Goal: Information Seeking & Learning: Check status

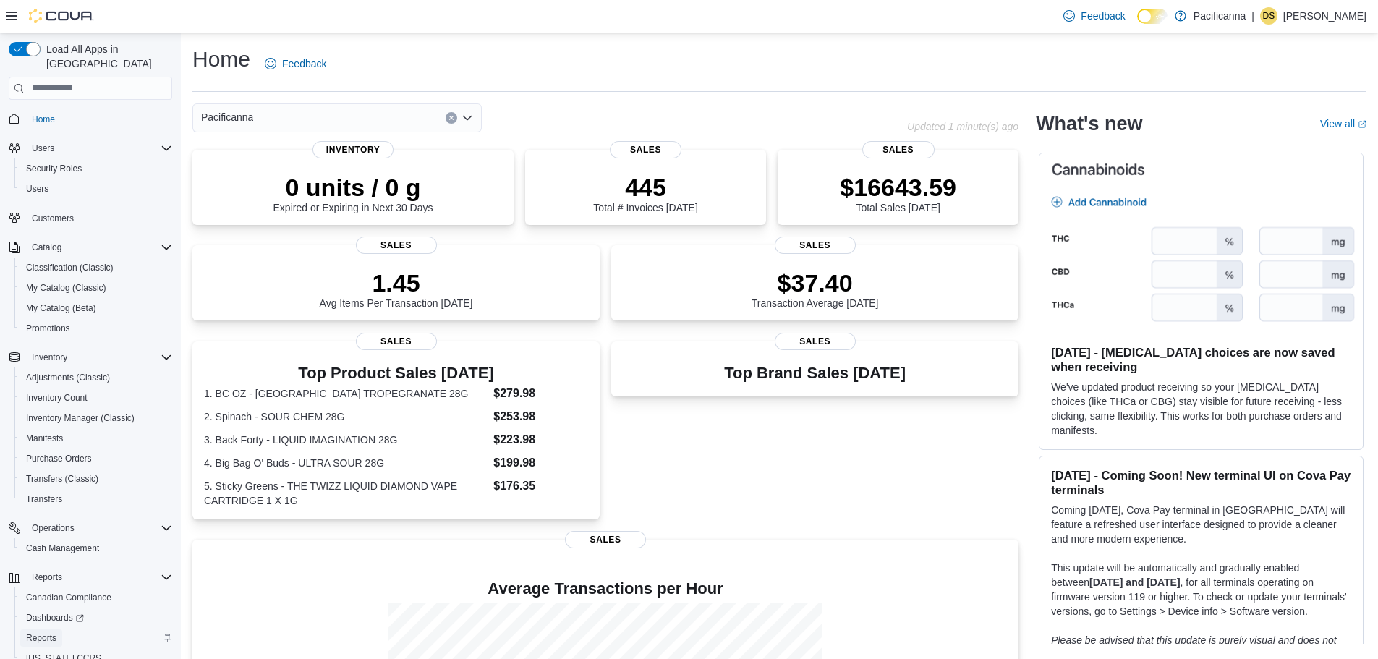
click at [33, 631] on span "Reports" at bounding box center [41, 637] width 30 height 17
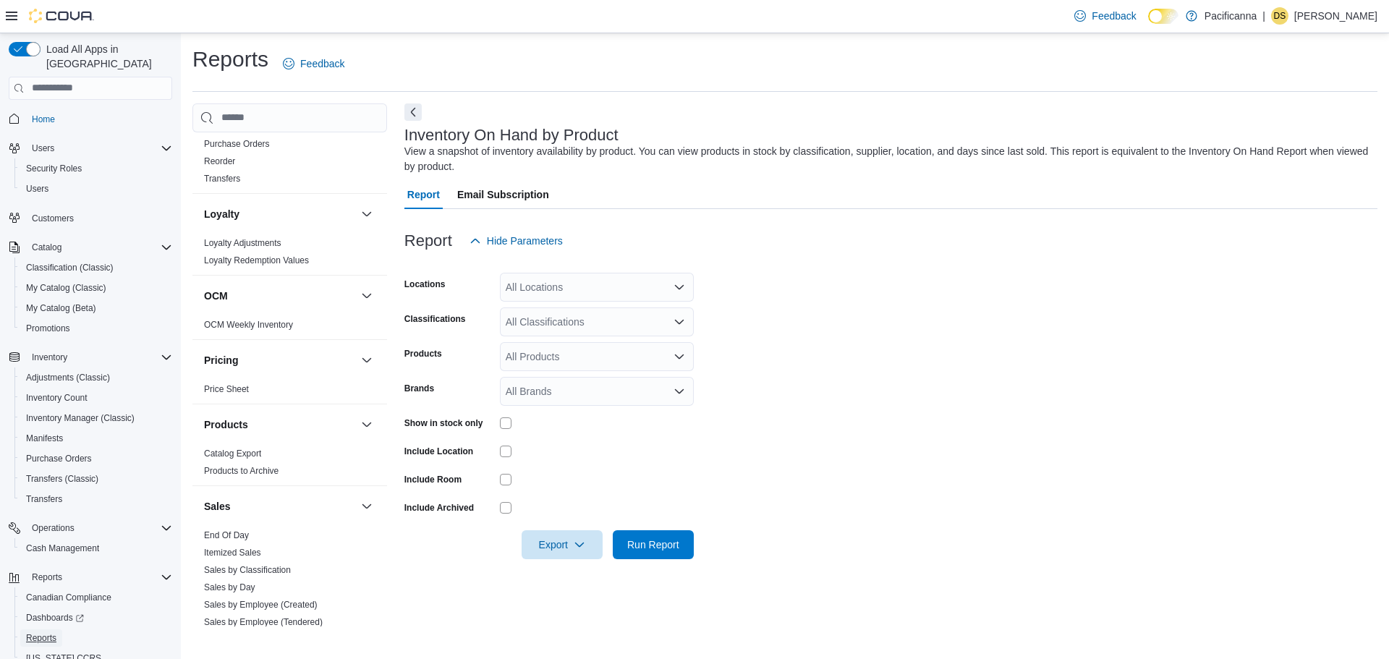
scroll to position [723, 0]
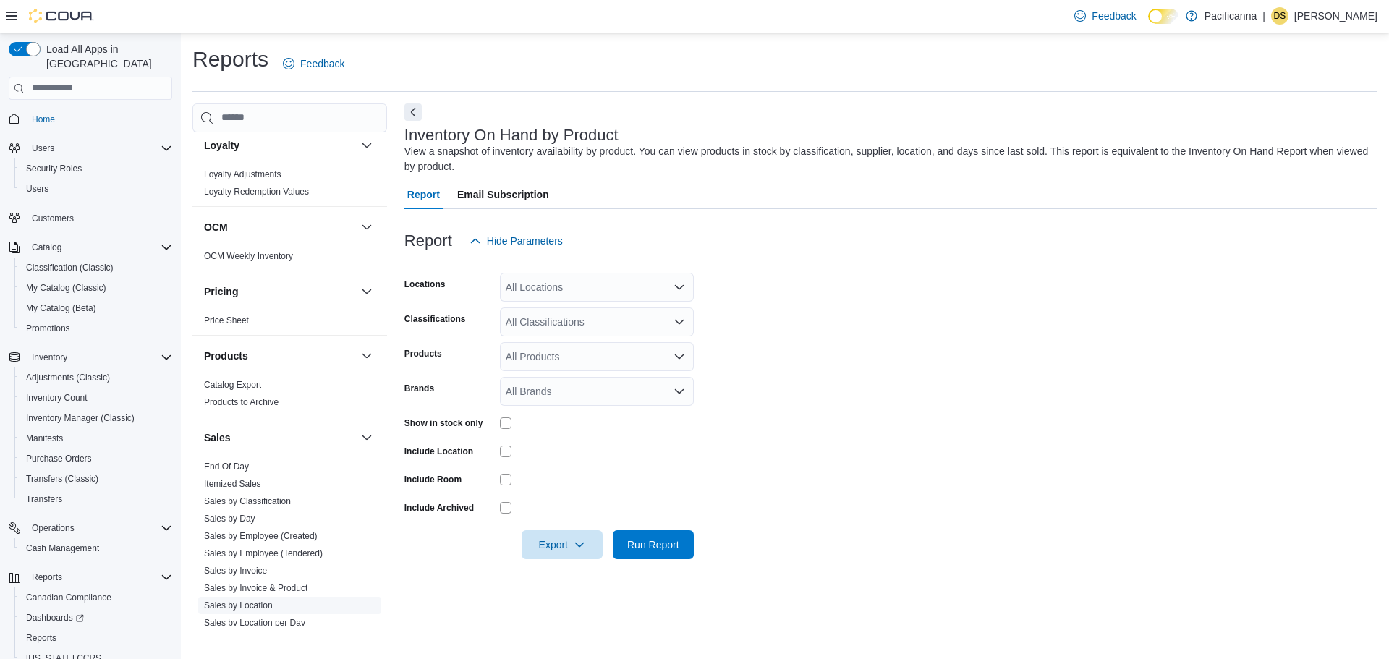
click at [253, 603] on link "Sales by Location" at bounding box center [238, 605] width 69 height 10
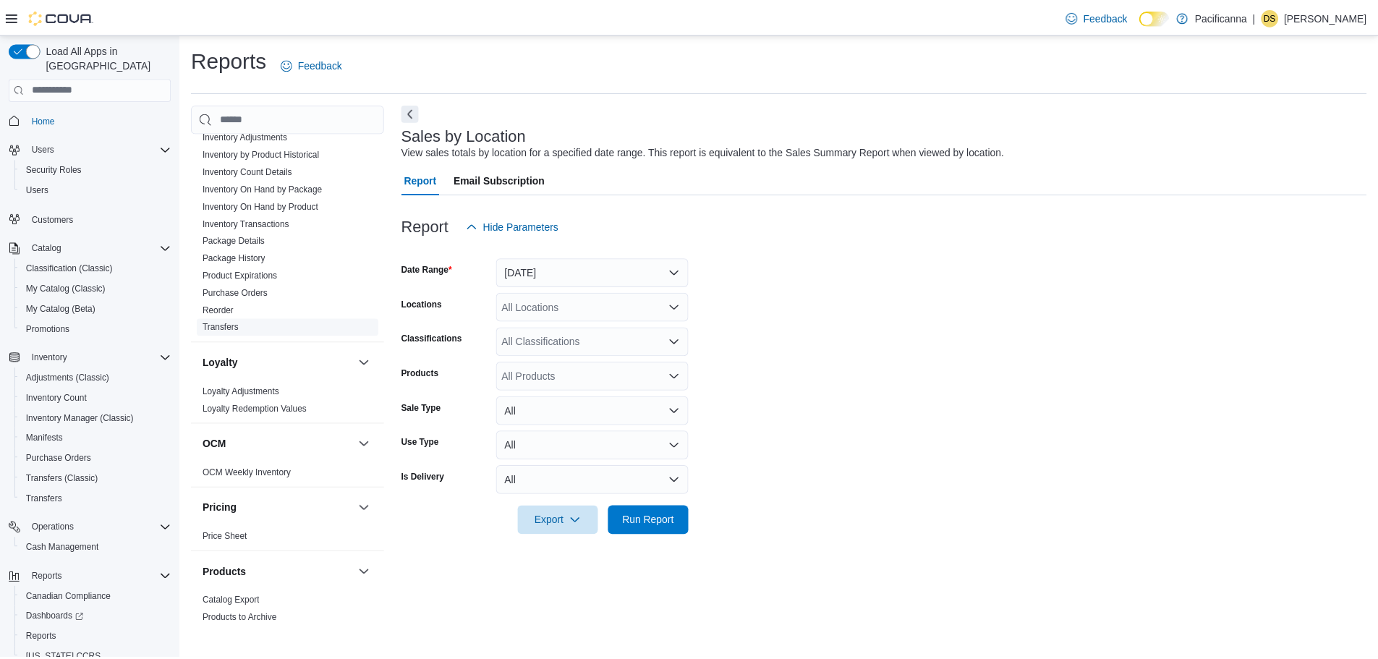
scroll to position [362, 0]
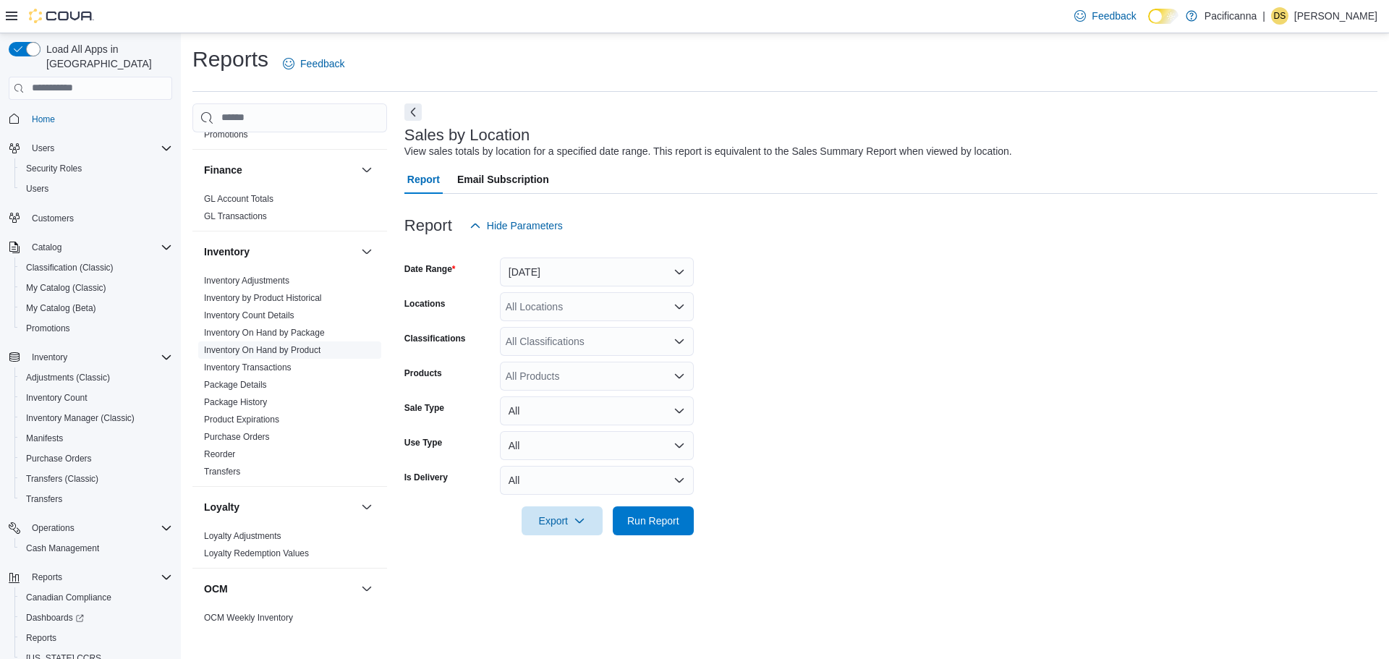
click at [292, 349] on link "Inventory On Hand by Product" at bounding box center [262, 350] width 116 height 10
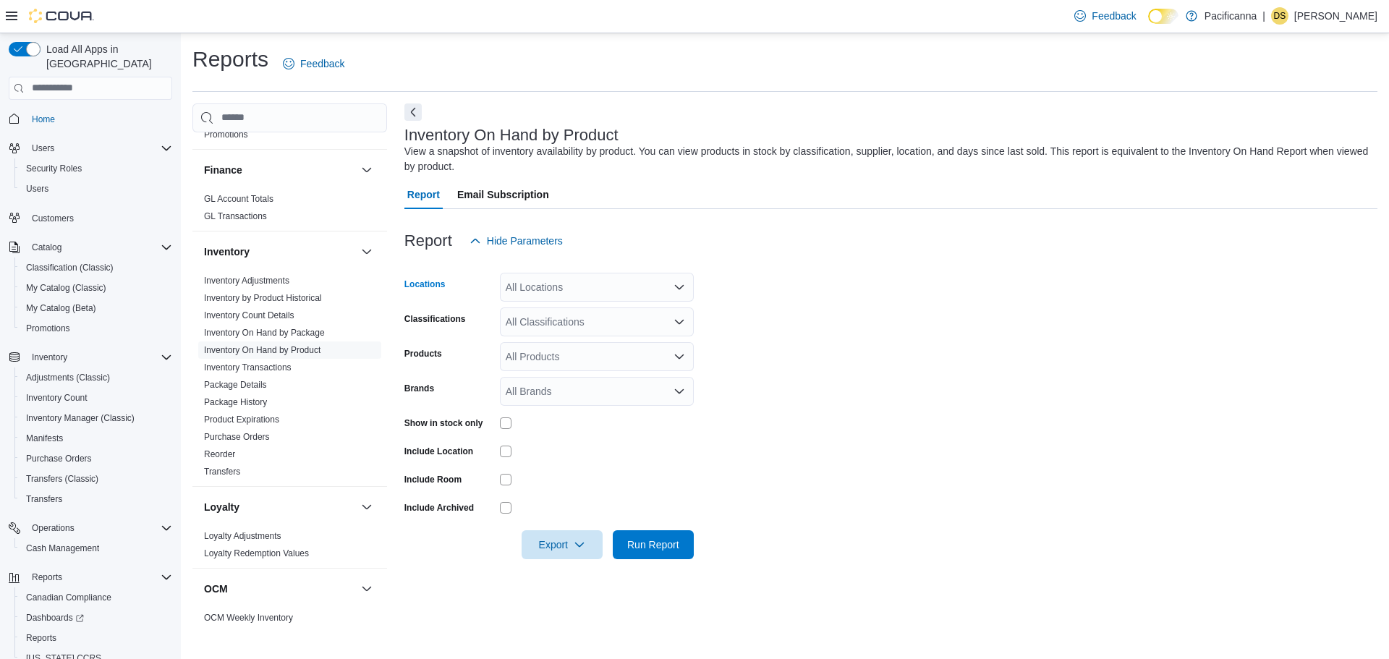
click at [621, 280] on div "All Locations" at bounding box center [597, 287] width 194 height 29
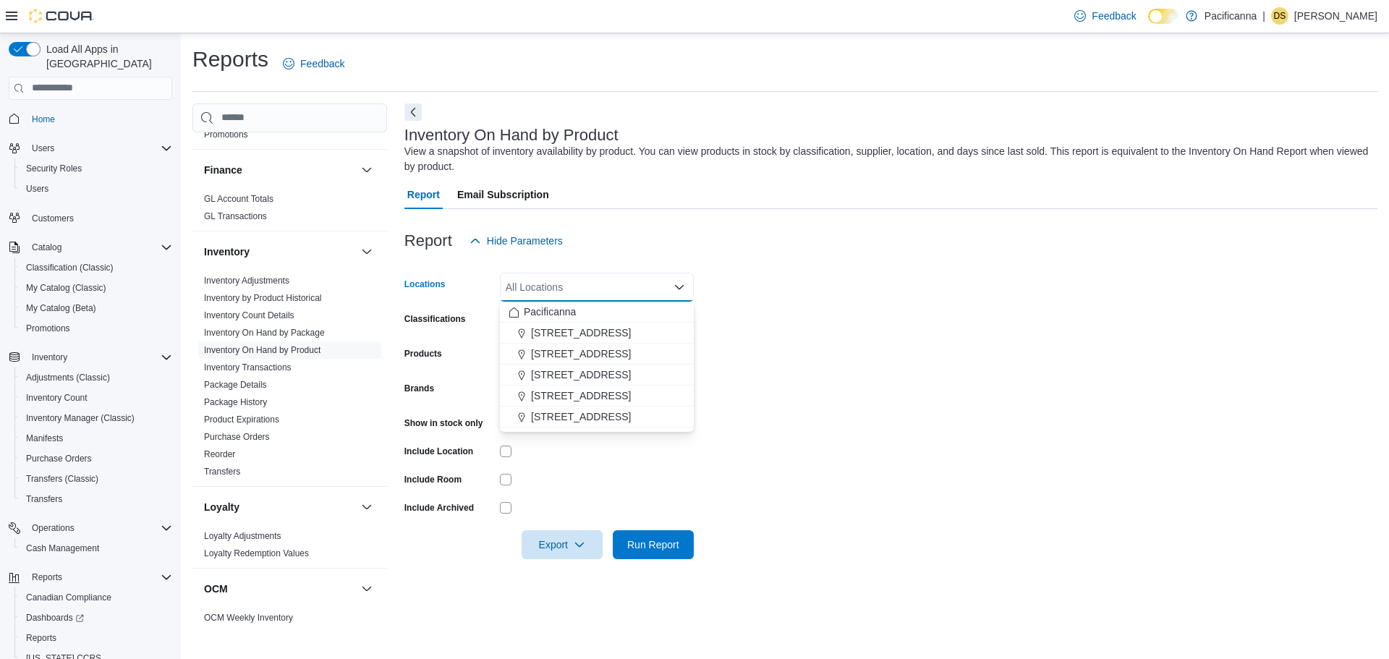
click at [621, 280] on div "All Locations" at bounding box center [597, 287] width 194 height 29
click at [597, 412] on span "[STREET_ADDRESS]" at bounding box center [581, 416] width 100 height 14
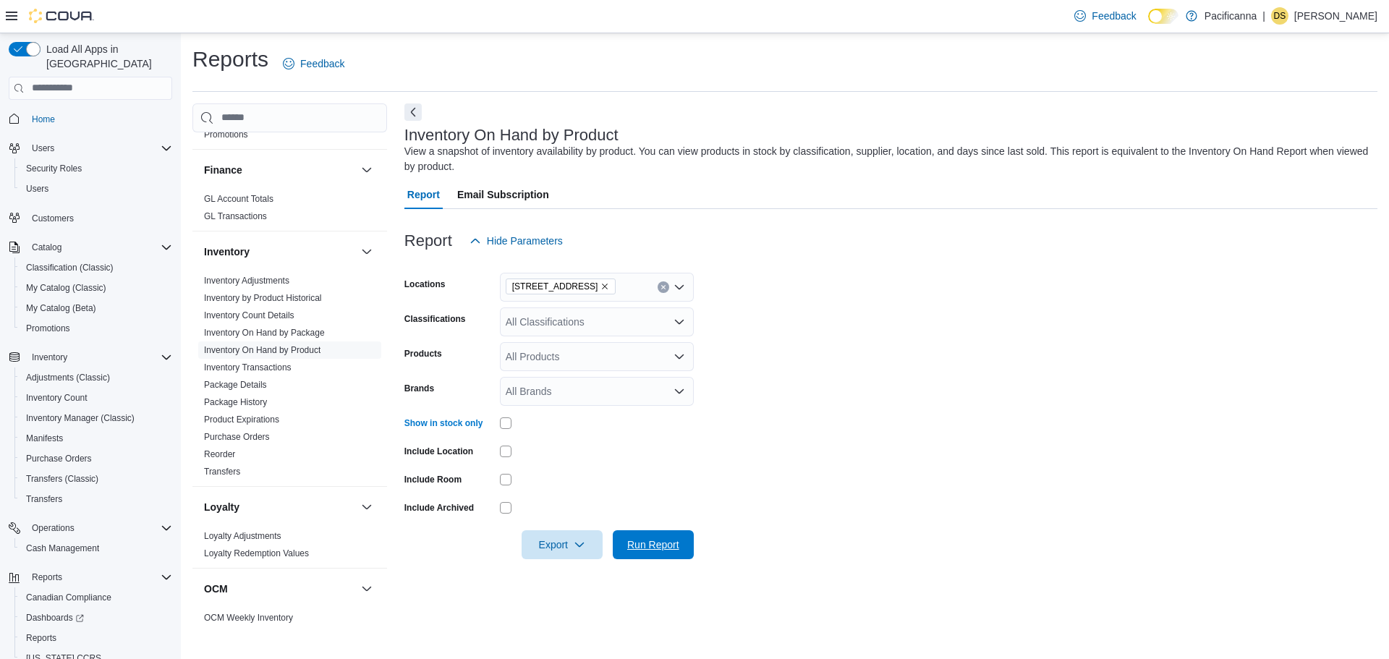
click at [642, 537] on span "Run Report" at bounding box center [653, 544] width 64 height 29
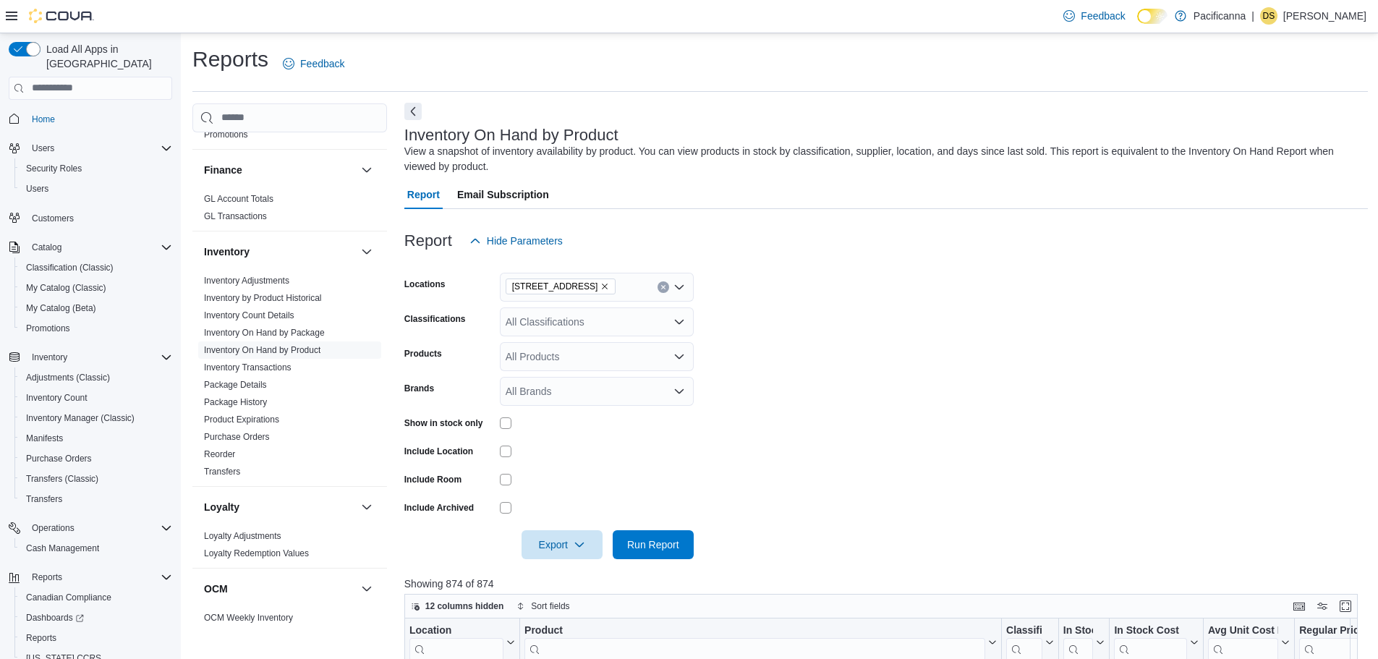
click at [409, 108] on button "Next" at bounding box center [412, 111] width 17 height 17
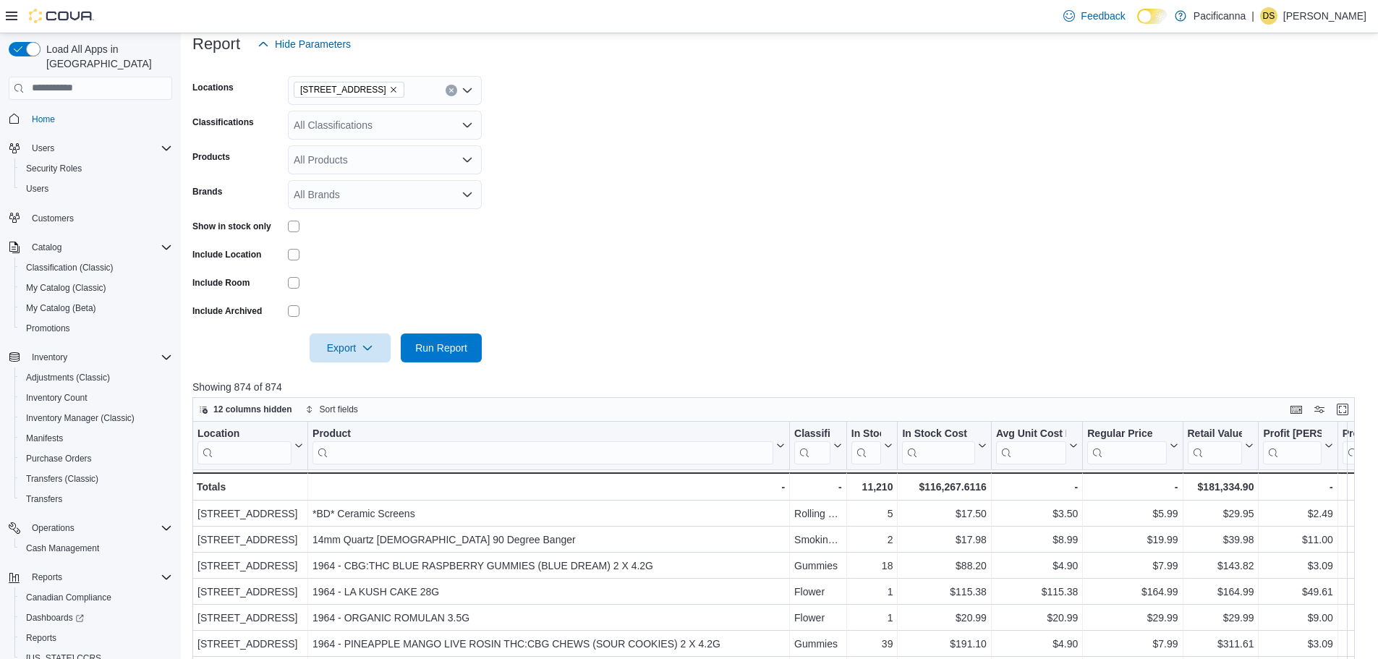
scroll to position [72, 0]
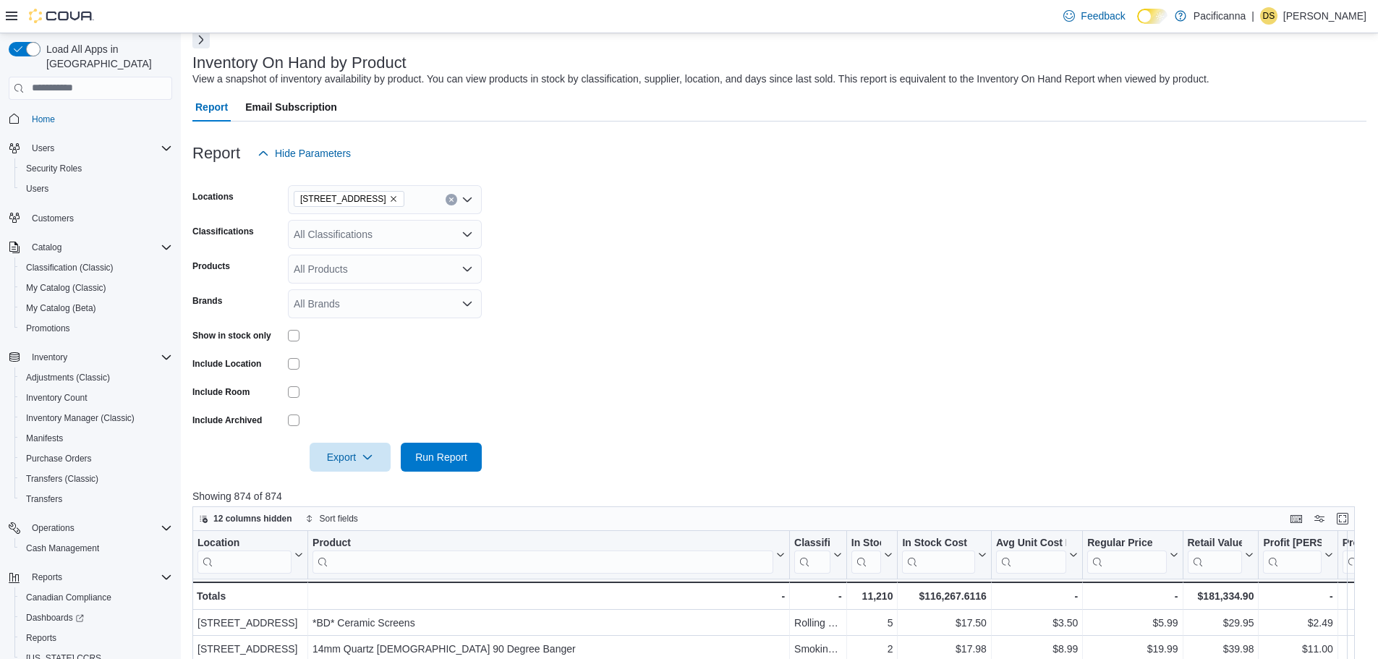
click at [398, 195] on icon "Remove 7035 Market St. - Unit #2 from selection in this group" at bounding box center [393, 199] width 9 height 9
